Goal: Navigation & Orientation: Find specific page/section

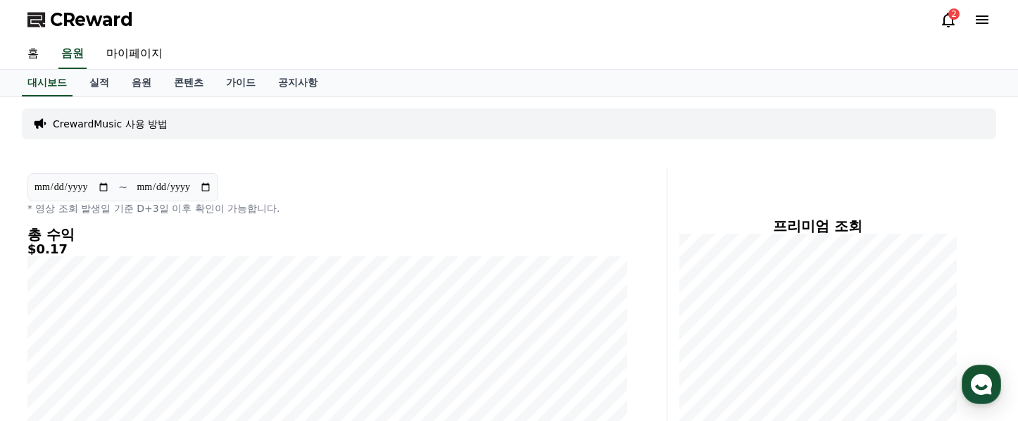
click at [943, 24] on icon at bounding box center [948, 20] width 13 height 15
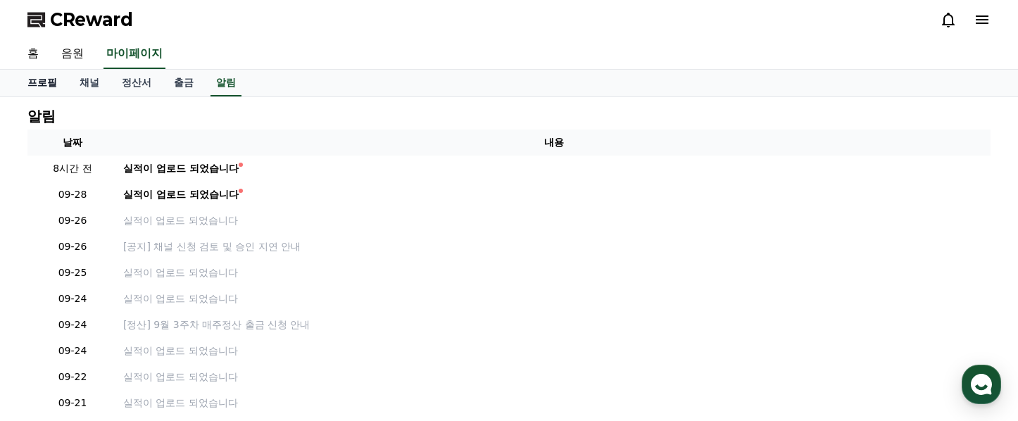
click at [42, 56] on link "홈" at bounding box center [33, 54] width 34 height 30
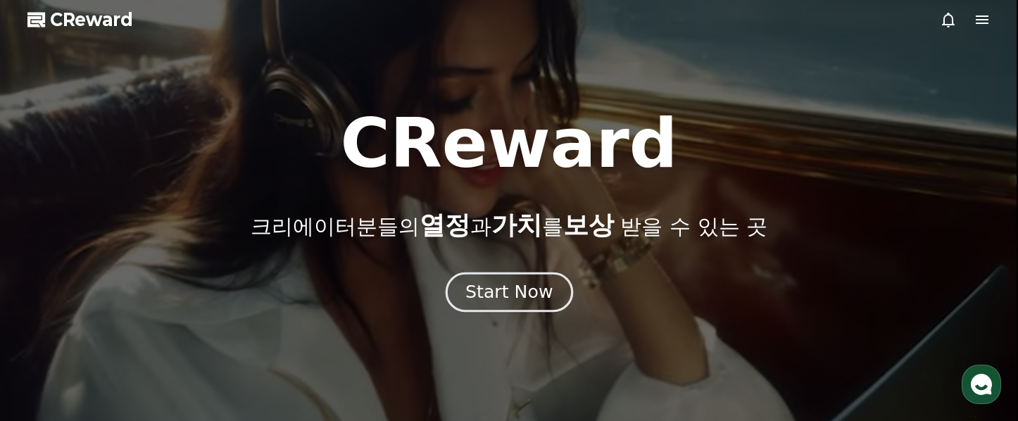
click at [529, 290] on div "Start Now" at bounding box center [508, 292] width 87 height 24
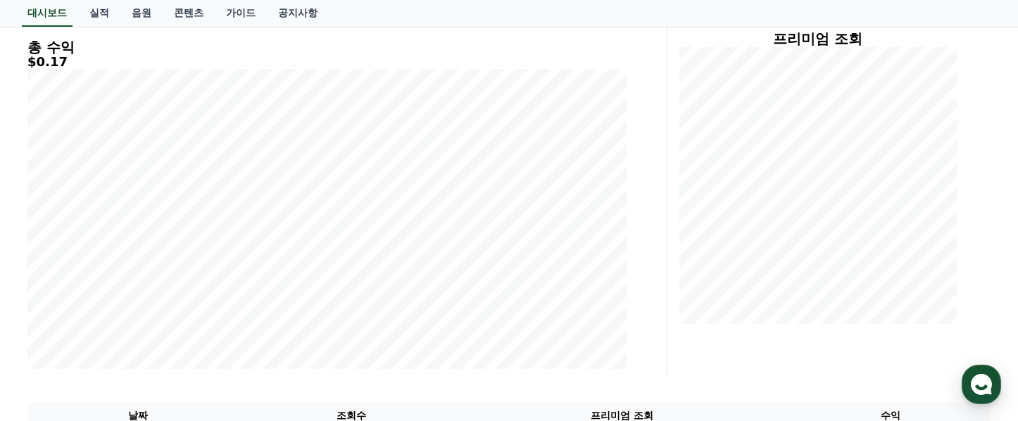
scroll to position [118, 0]
